Goal: Task Accomplishment & Management: Use online tool/utility

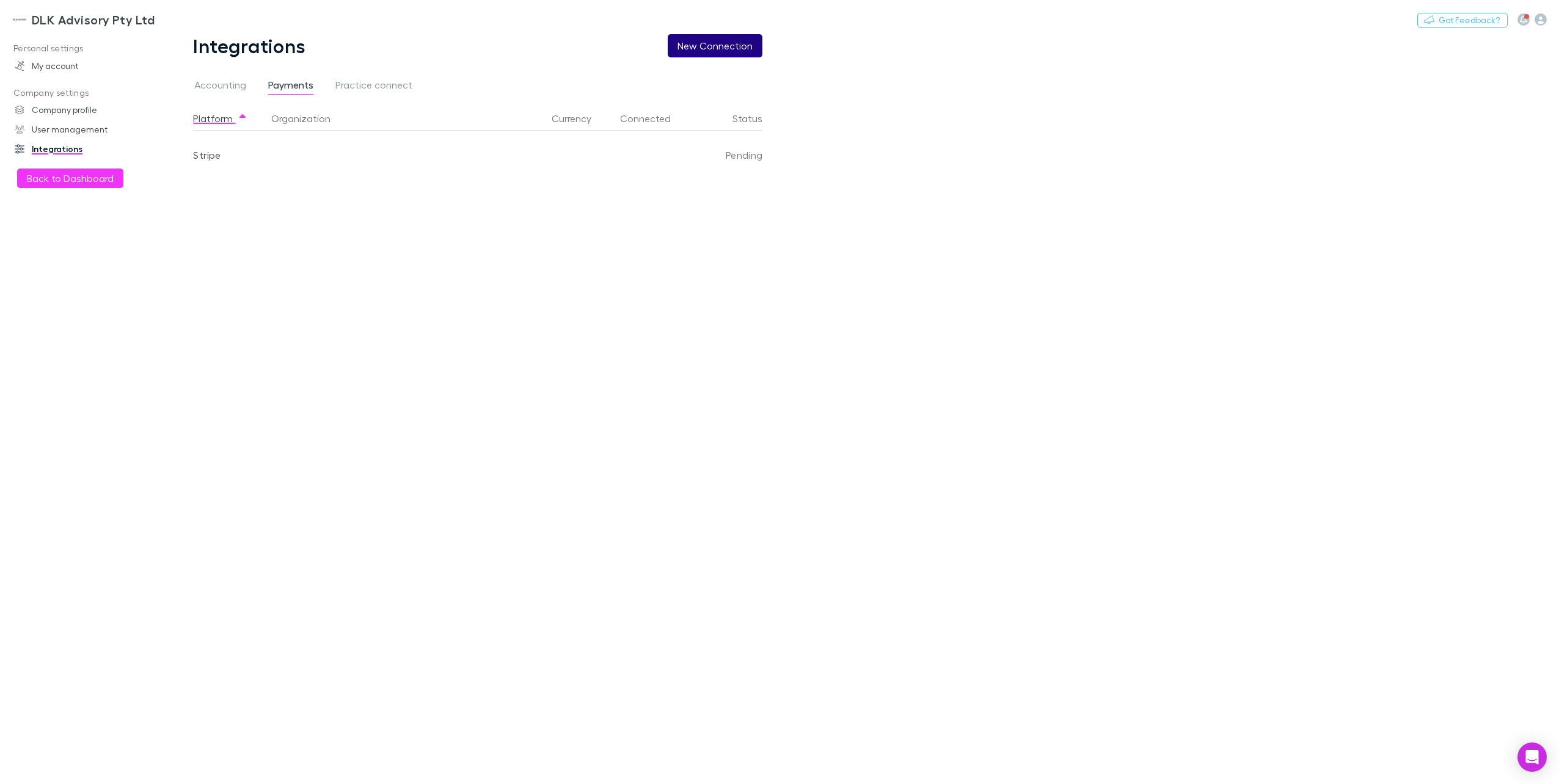
click at [709, 44] on button "New Connection" at bounding box center [714, 46] width 94 height 23
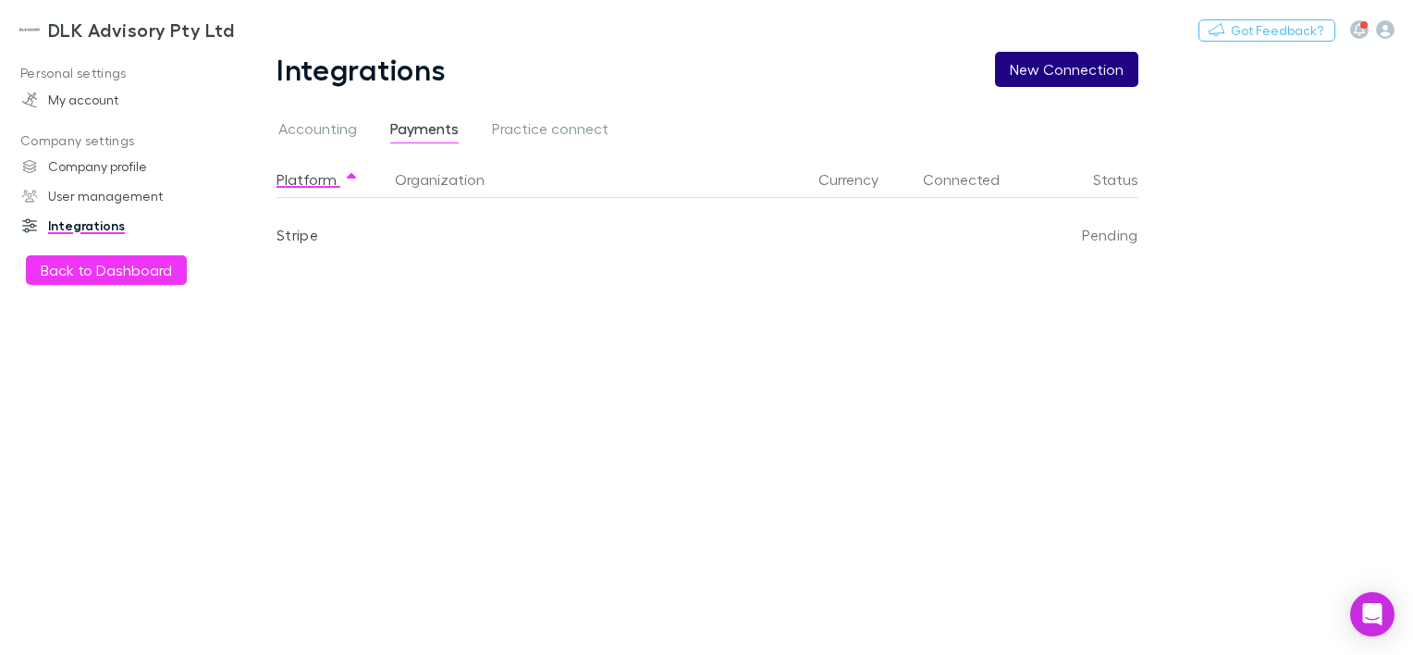
click at [1008, 86] on button "New Connection" at bounding box center [1066, 69] width 143 height 35
